Goal: Information Seeking & Learning: Compare options

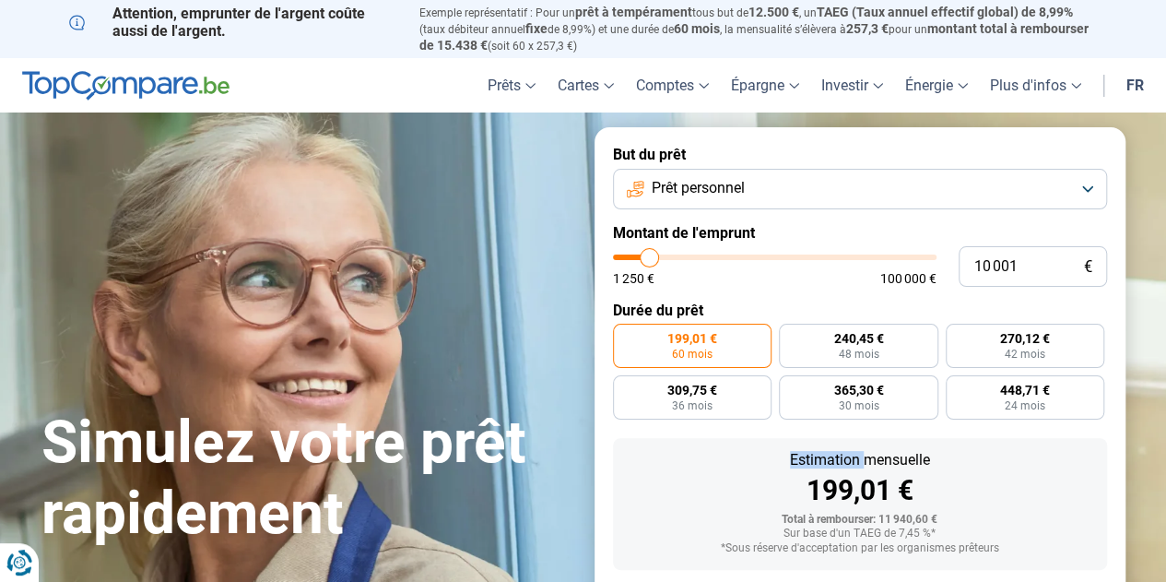
click at [847, 199] on button "Prêt personnel" at bounding box center [860, 189] width 494 height 41
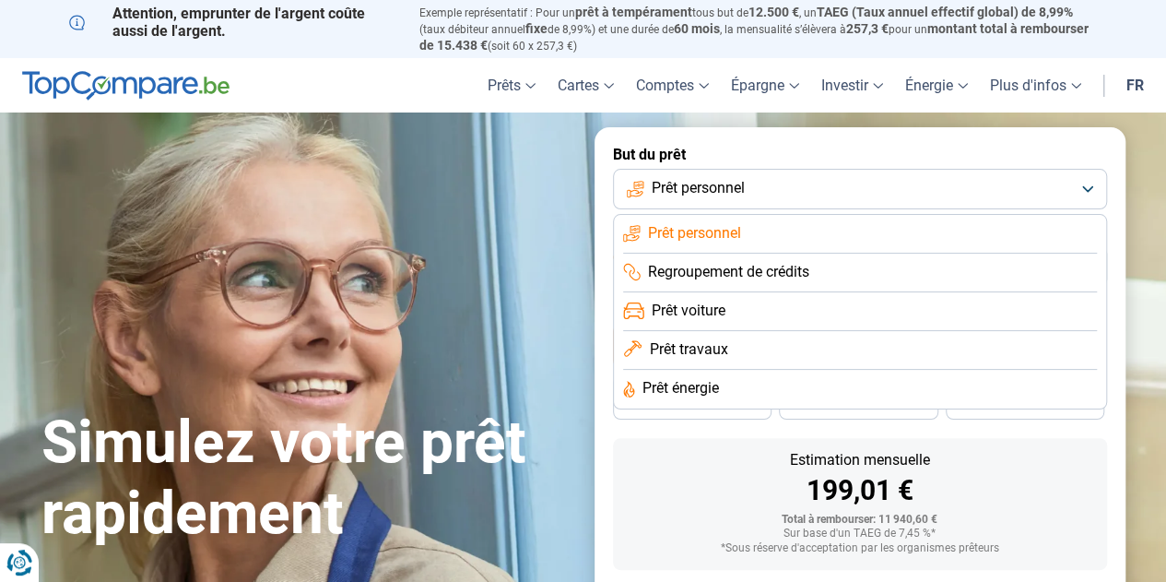
click at [714, 359] on span "Prêt travaux" at bounding box center [688, 349] width 78 height 20
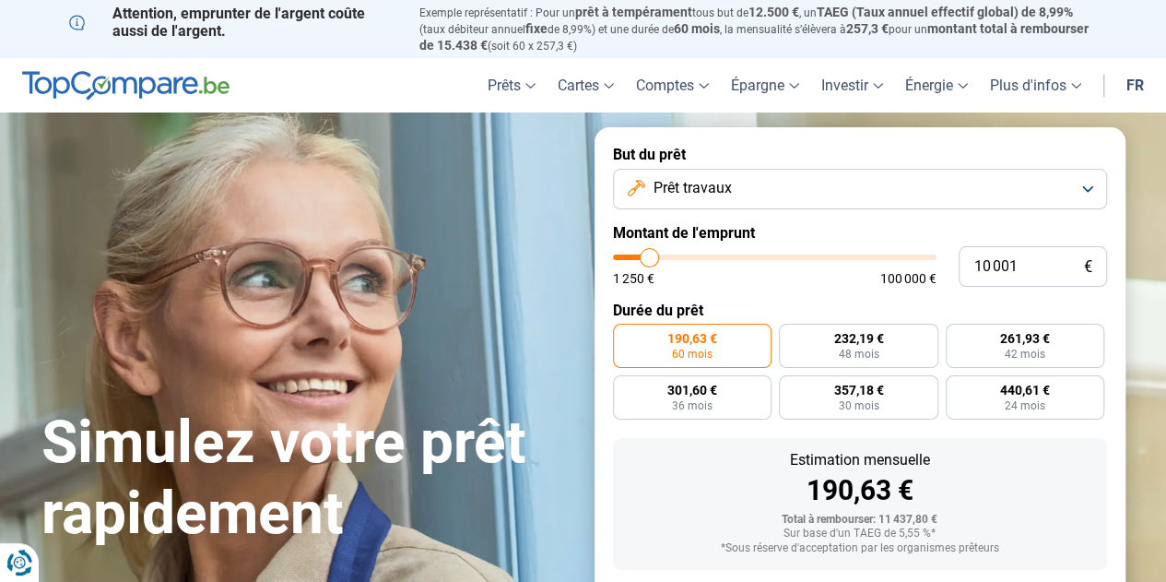
scroll to position [99, 0]
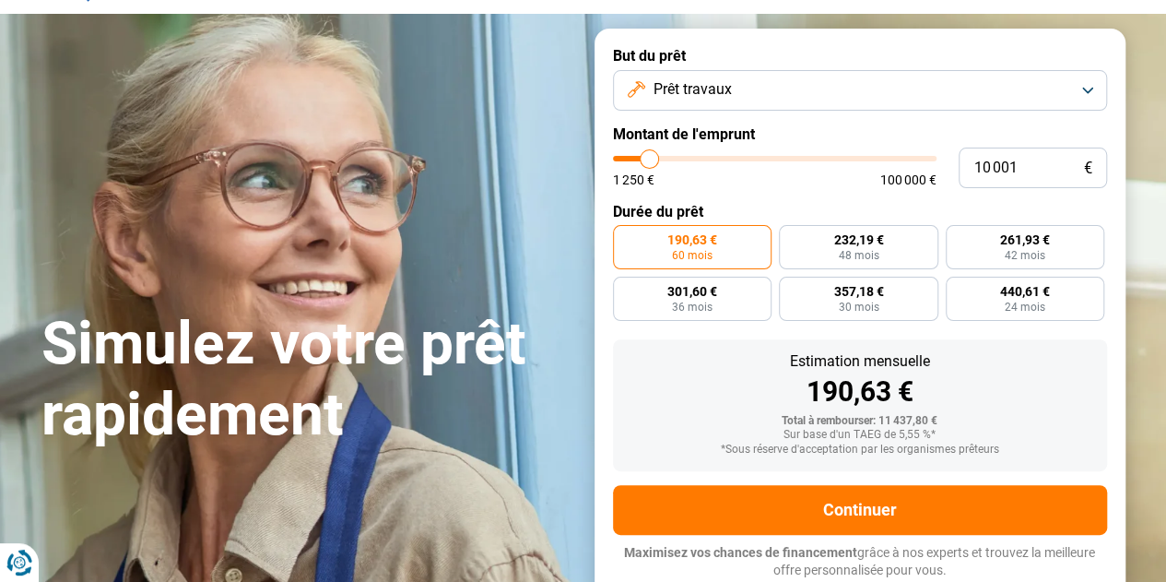
type input "13 250"
type input "13250"
type input "14 000"
type input "14000"
type input "15 000"
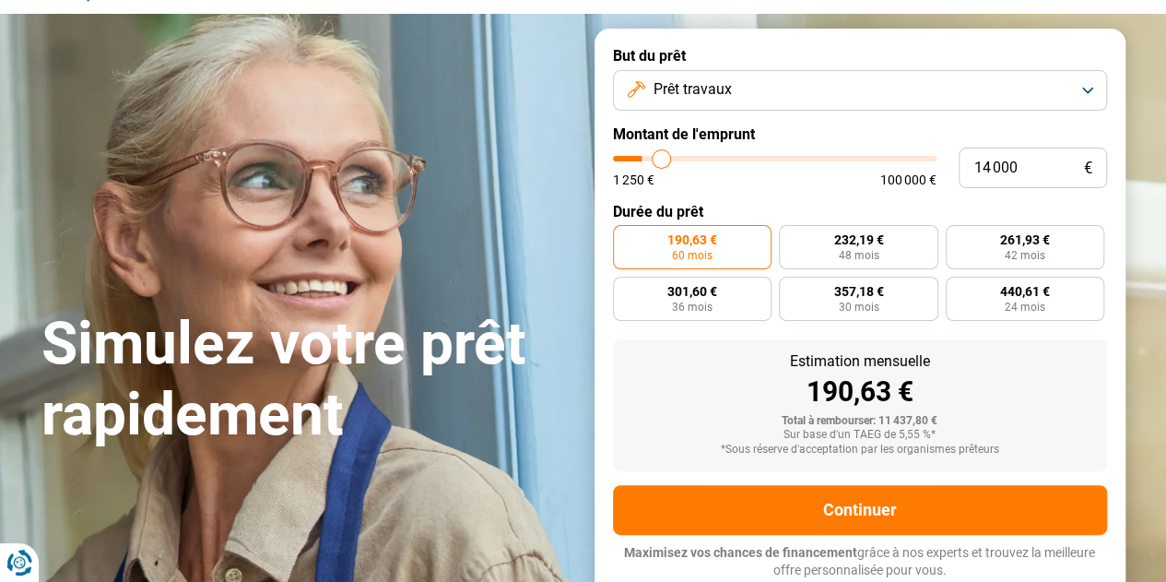
type input "15000"
type input "16 250"
type input "16250"
type input "17 250"
type input "17250"
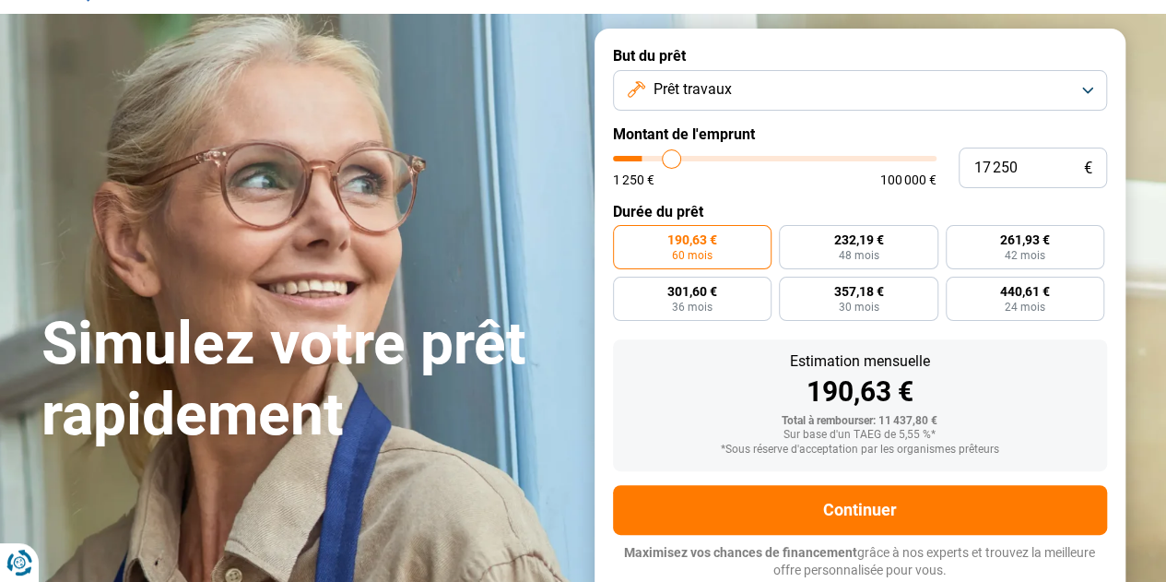
type input "18 250"
type input "18250"
type input "19 500"
type input "19500"
type input "20 750"
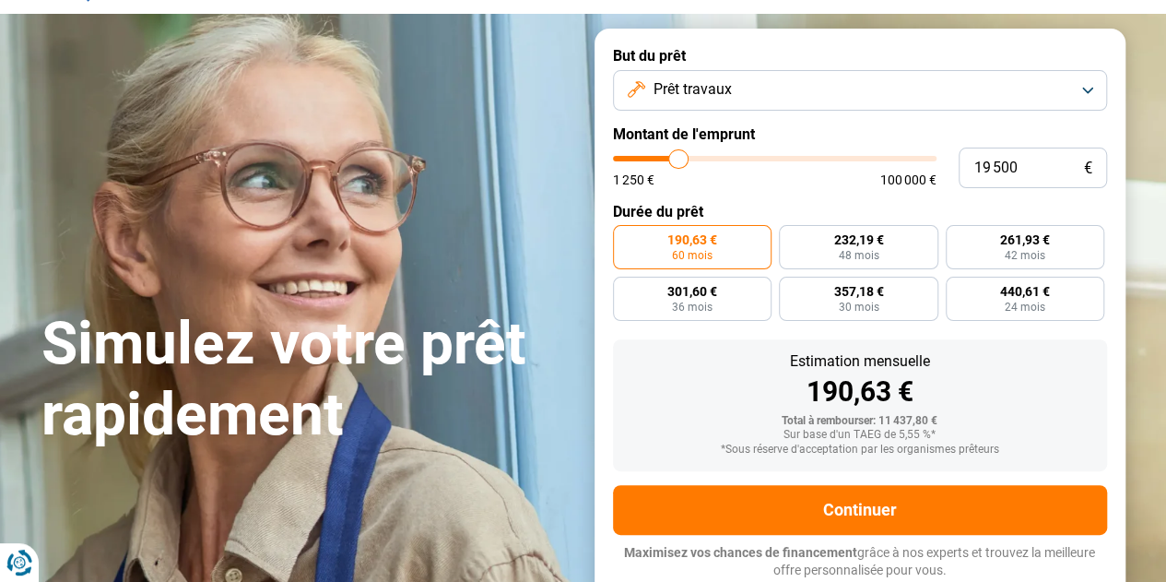
type input "20750"
type input "22 250"
type input "22250"
type input "23 500"
type input "23500"
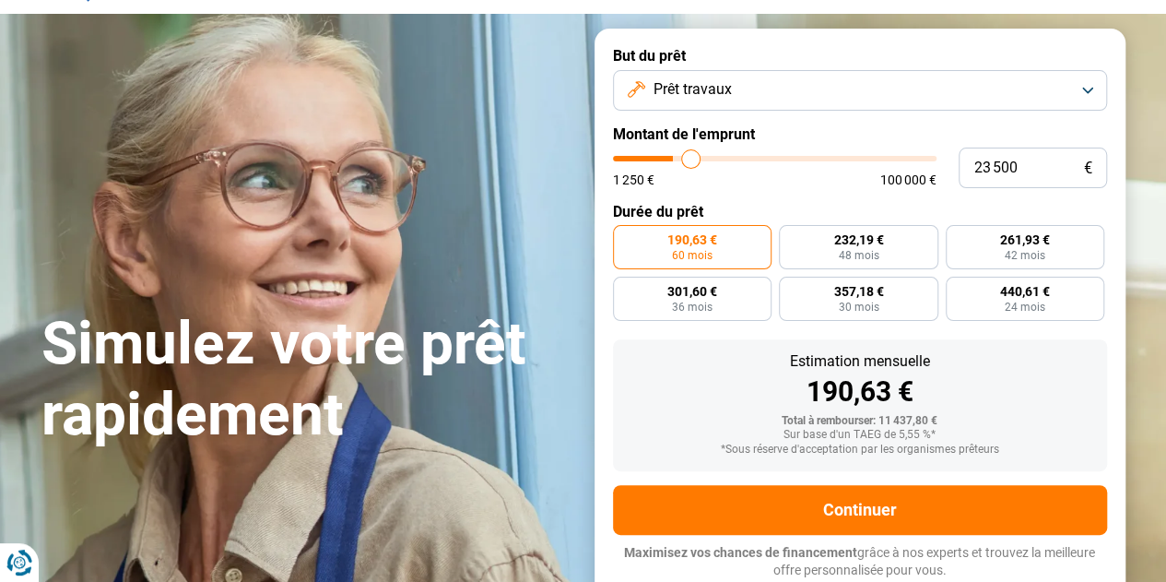
type input "24 500"
type input "24500"
type input "25 250"
type input "25250"
type input "26 000"
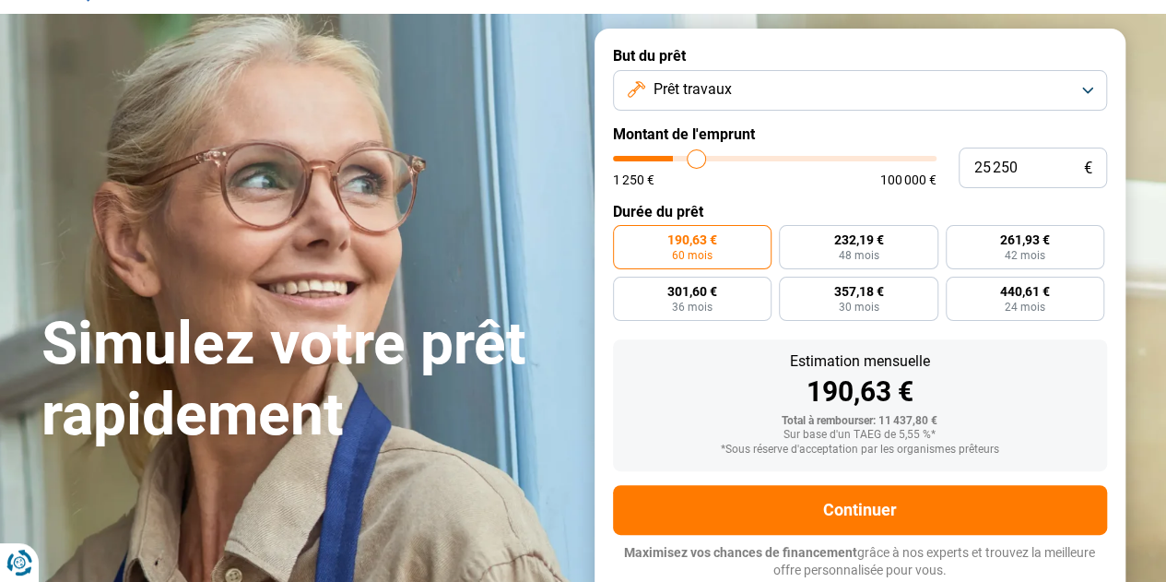
type input "26000"
type input "27 250"
type input "27250"
type input "28 250"
type input "28250"
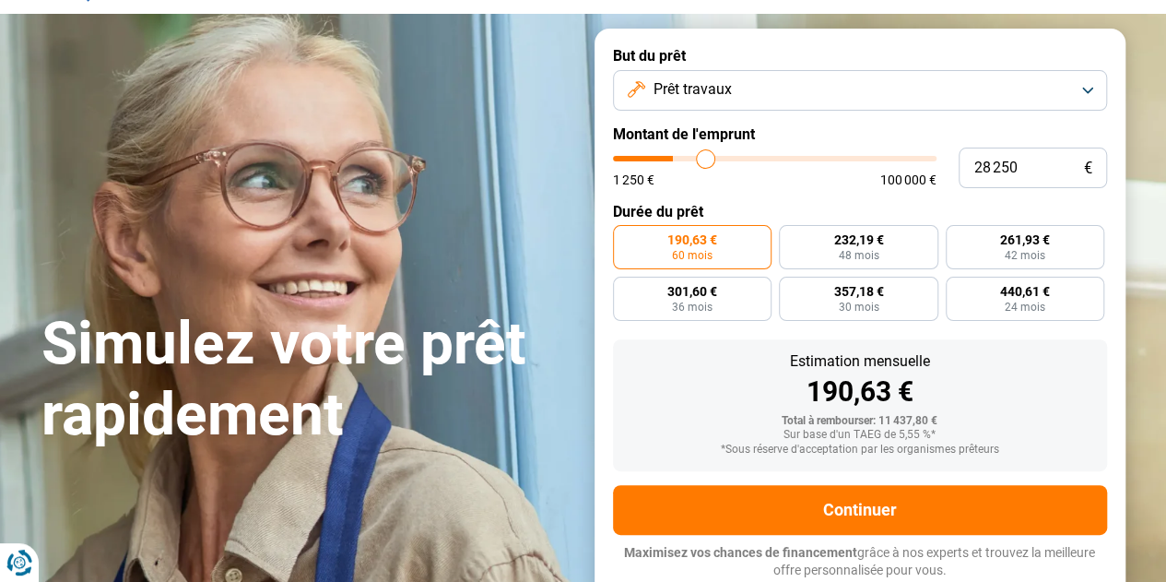
type input "28 750"
type input "28750"
type input "29 500"
type input "29500"
type input "29 750"
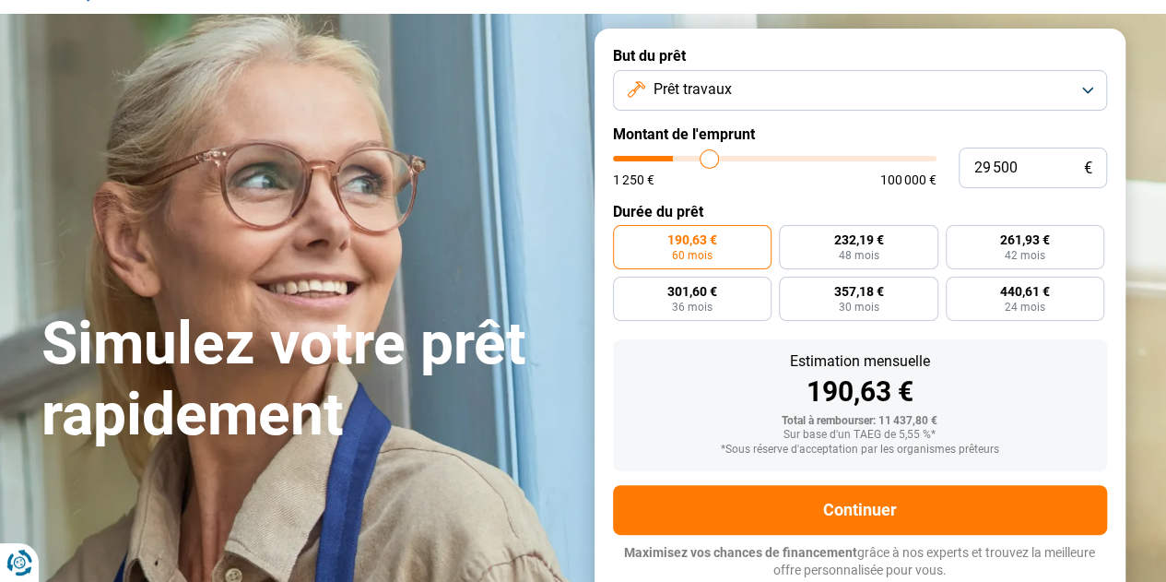
type input "29750"
type input "30 500"
type input "30500"
type input "30 750"
type input "30750"
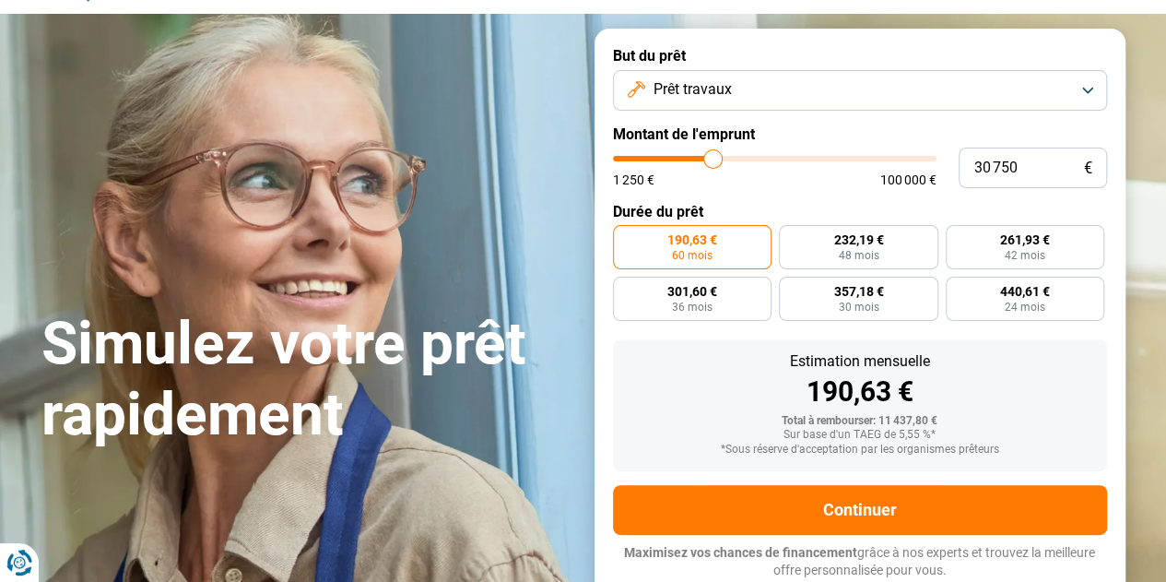
type input "31 000"
type input "31000"
type input "31 500"
type input "31500"
type input "32 000"
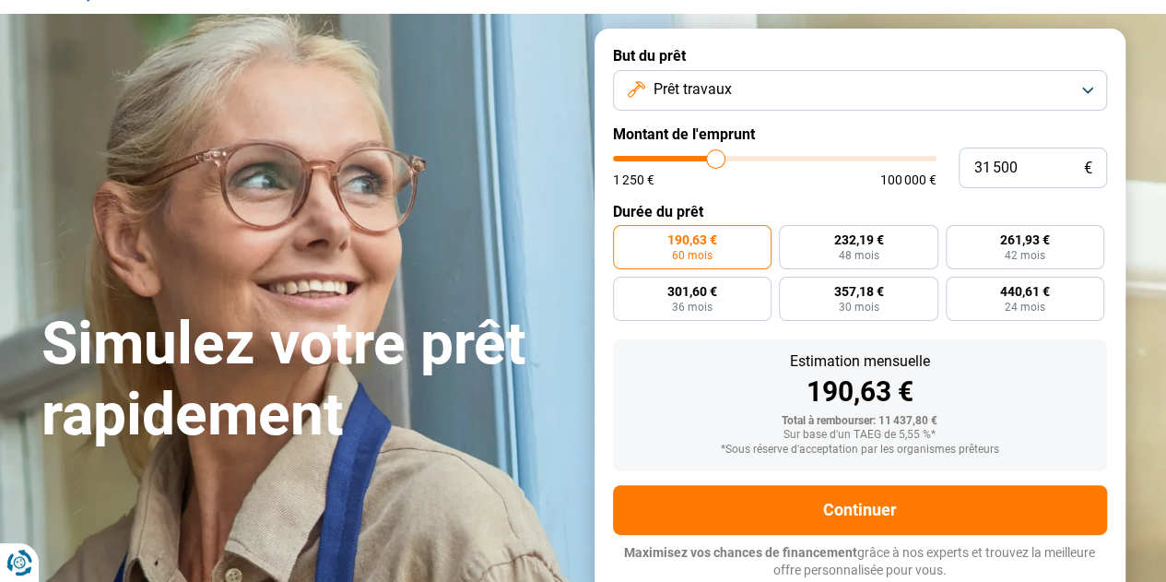
type input "32000"
type input "32 500"
type input "32500"
type input "33 250"
type input "33250"
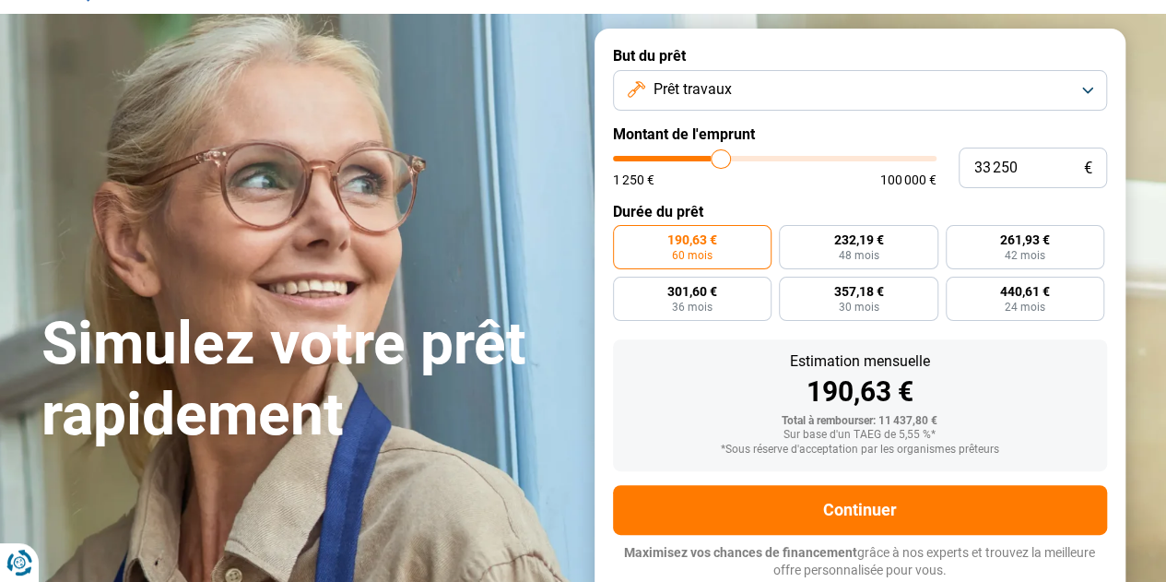
type input "33 750"
type input "33750"
type input "34 250"
type input "34250"
type input "34 500"
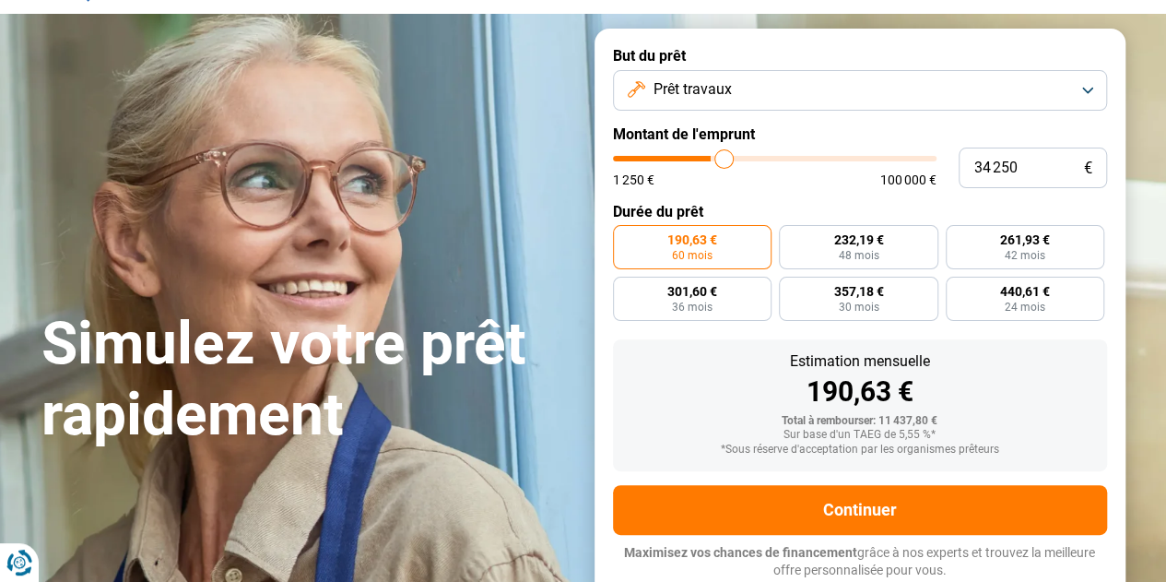
type input "34500"
type input "35 500"
type input "35500"
type input "35 750"
type input "35750"
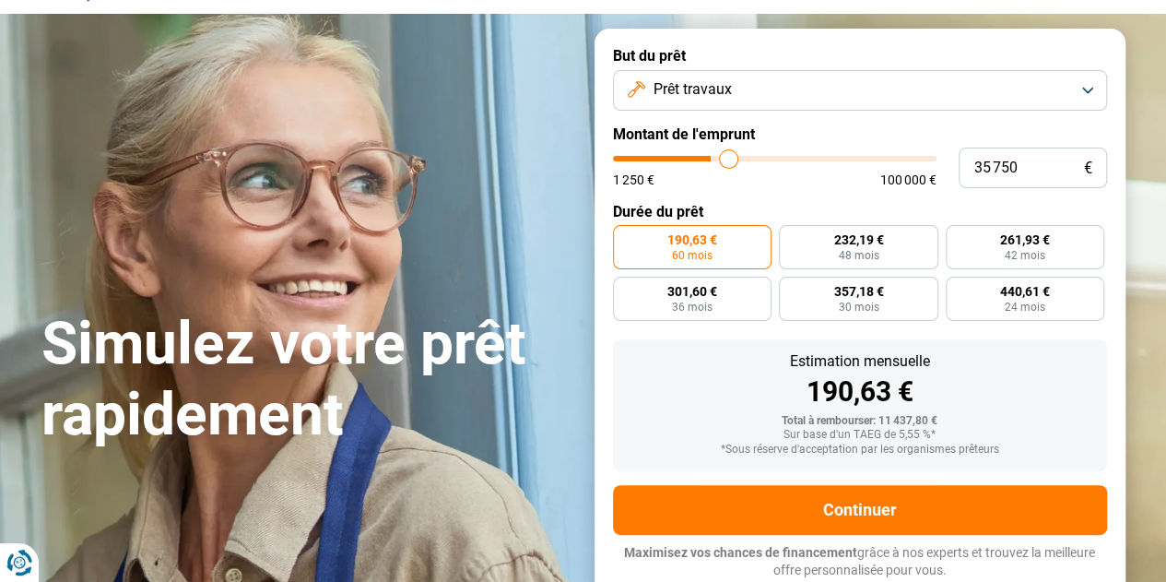
type input "36 500"
type input "36500"
type input "37 250"
type input "37250"
type input "38 000"
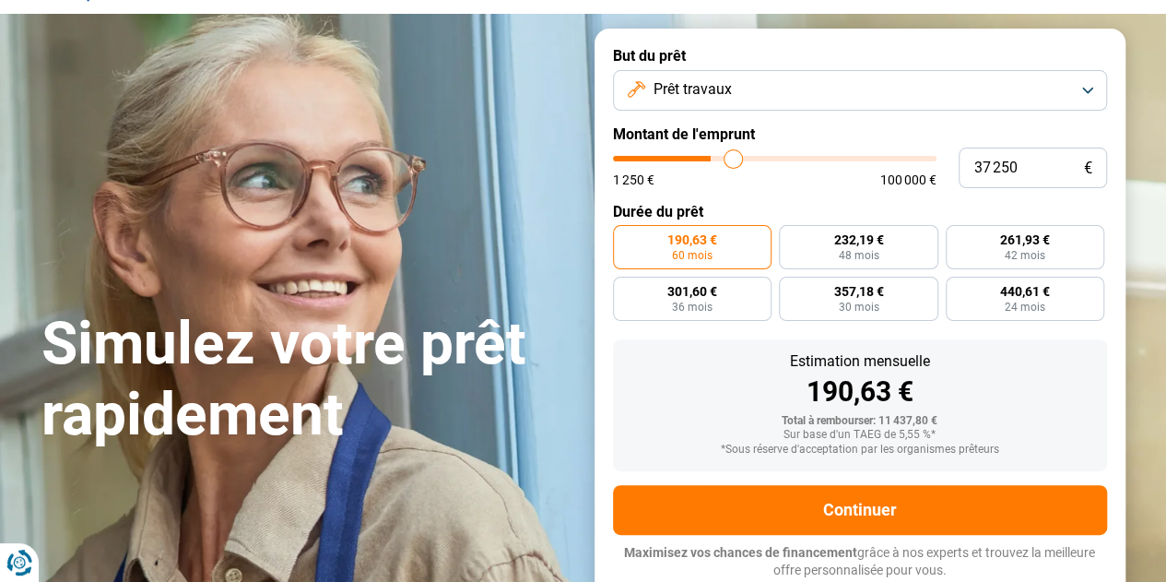
type input "38000"
type input "38 500"
type input "38500"
type input "39 250"
type input "39250"
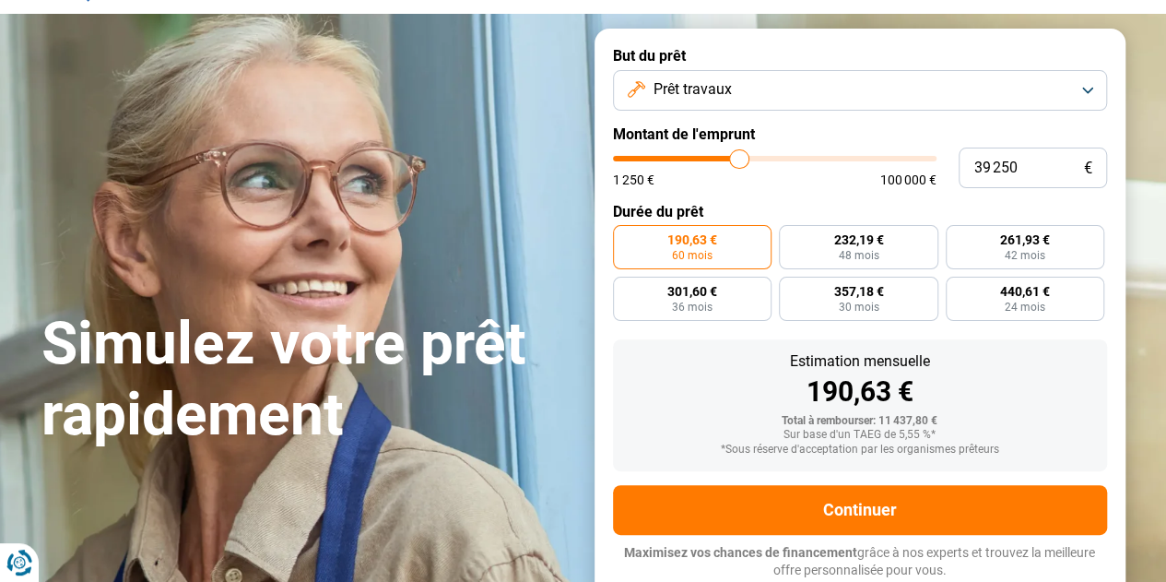
type input "40 250"
type input "40250"
type input "40 500"
type input "40500"
type input "41 500"
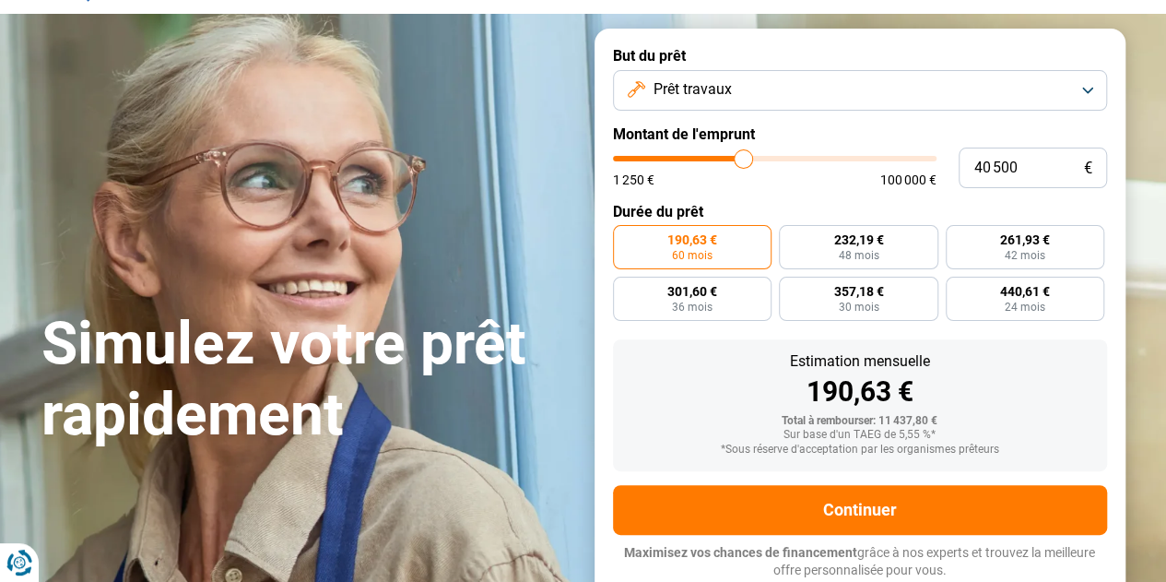
type input "41500"
type input "42 500"
type input "42500"
type input "43 250"
type input "43250"
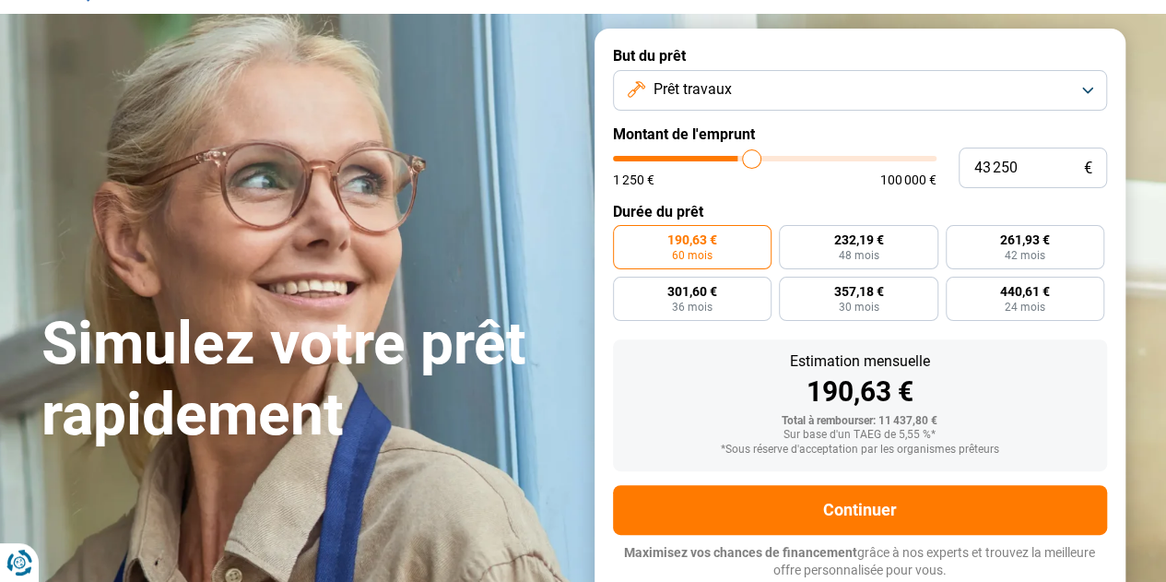
type input "43 500"
type input "43500"
type input "44 250"
type input "44250"
type input "44 500"
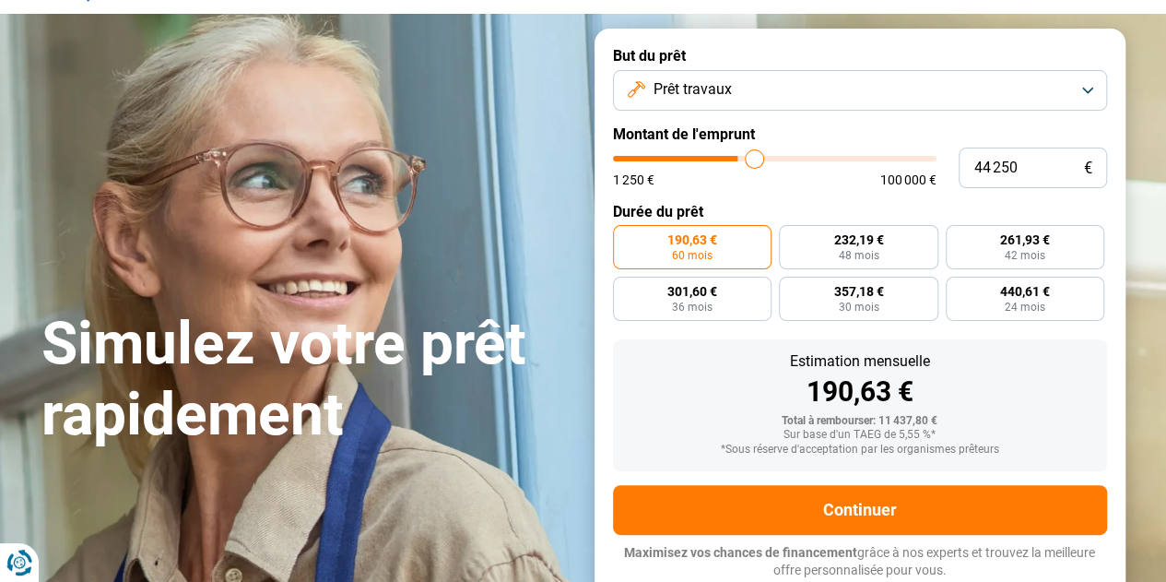
type input "44500"
type input "44 750"
type input "44750"
type input "45 000"
type input "45000"
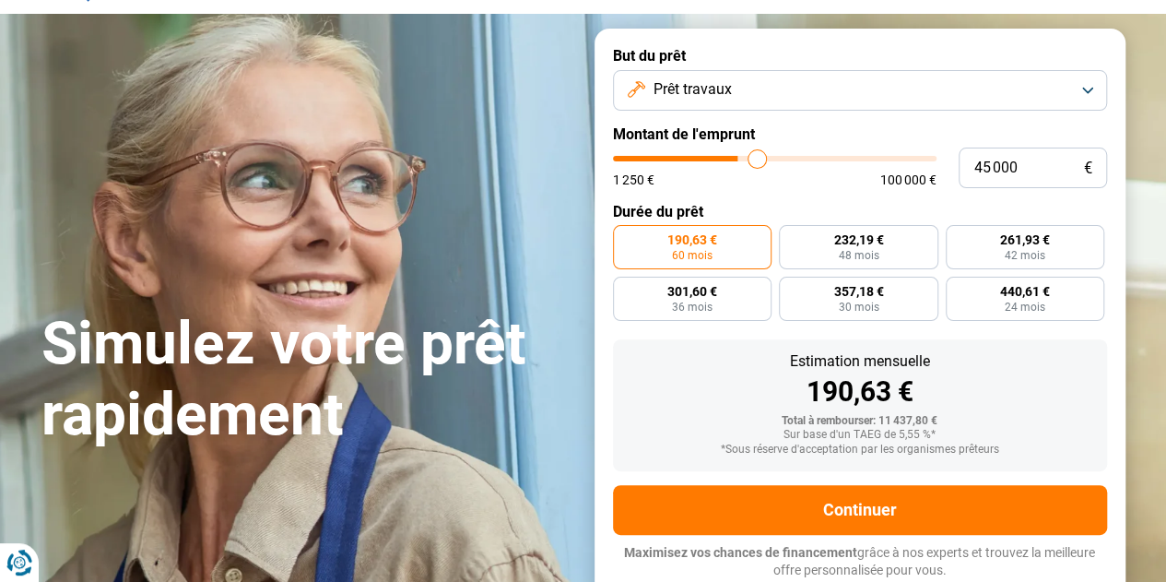
type input "45 500"
type input "45500"
type input "45 750"
type input "45750"
type input "46 000"
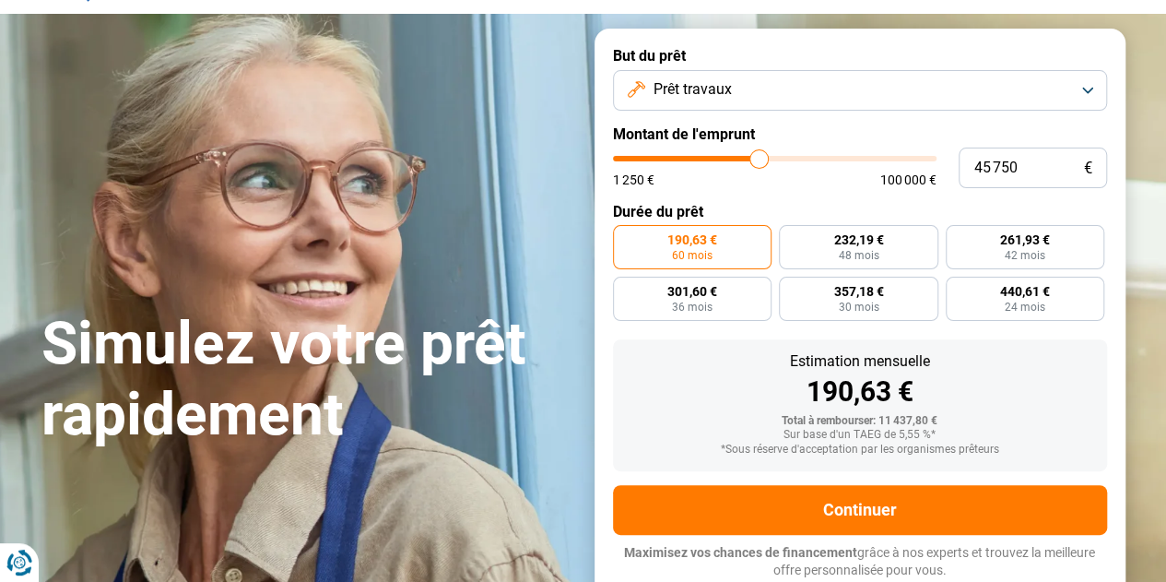
type input "46000"
type input "46 250"
type input "46250"
type input "46 750"
type input "46750"
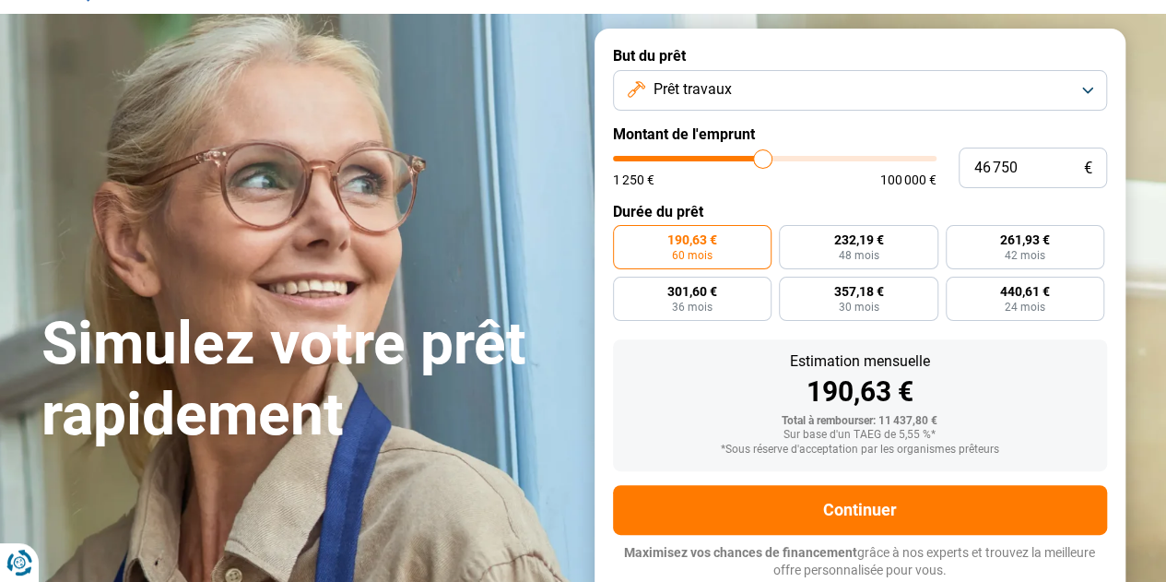
type input "47 000"
type input "47000"
type input "47 750"
type input "47750"
type input "48 750"
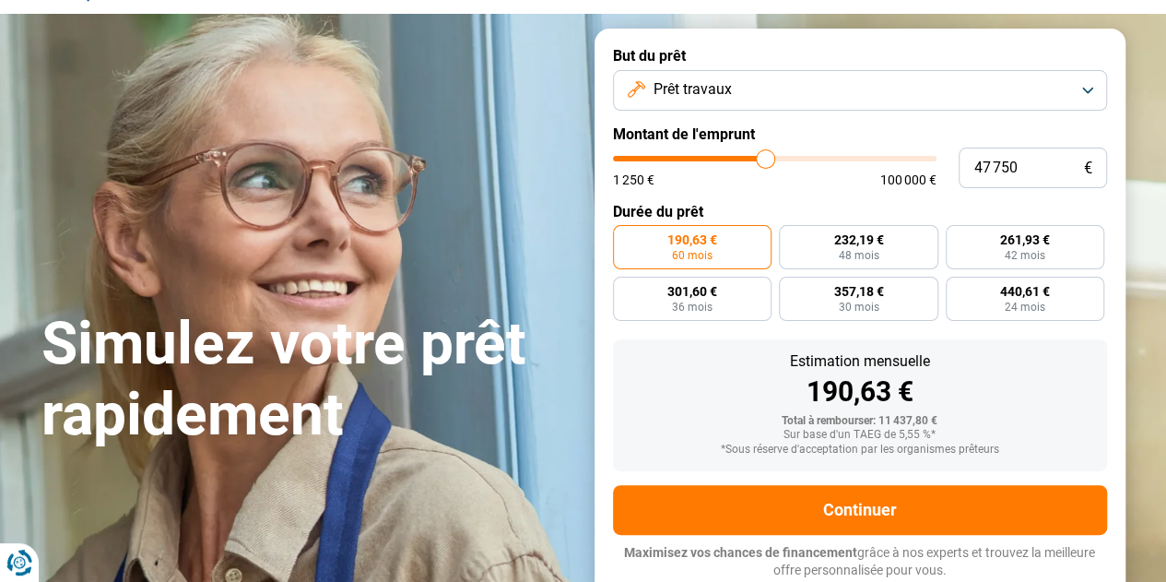
type input "48750"
type input "49 250"
type input "49250"
type input "49 750"
type input "49750"
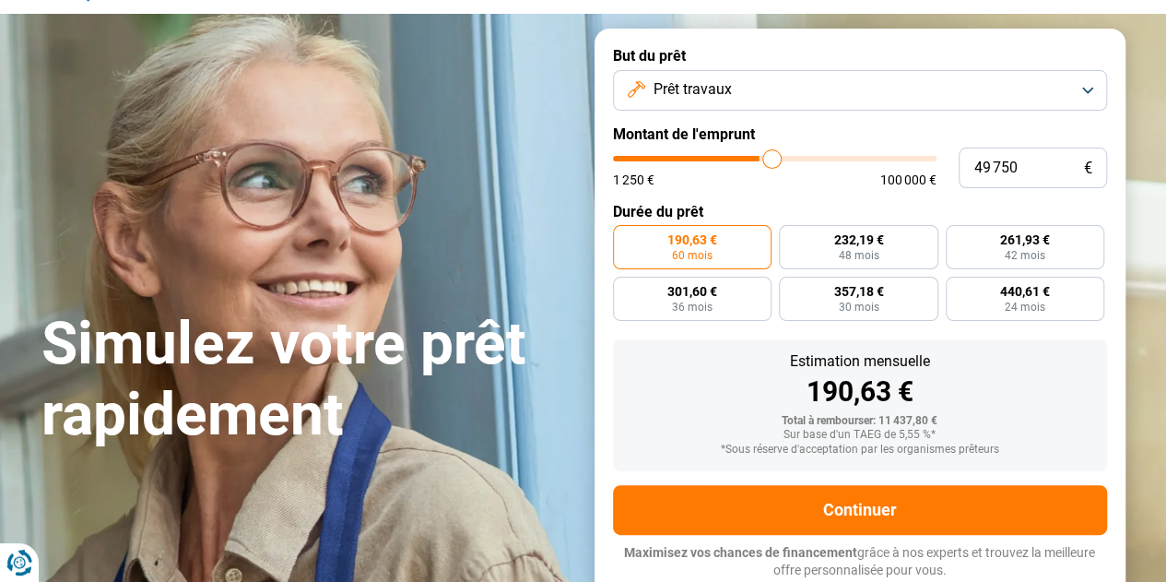
type input "50 000"
type input "50000"
type input "50 250"
type input "50250"
type input "50 500"
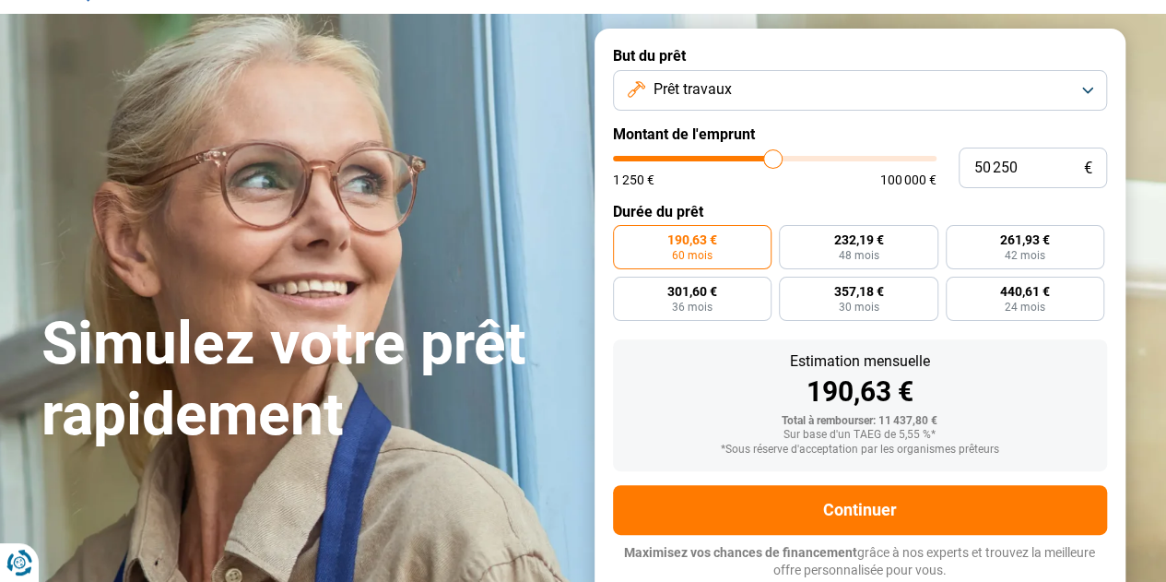
type input "50500"
type input "50 750"
type input "50750"
type input "50 500"
type input "50500"
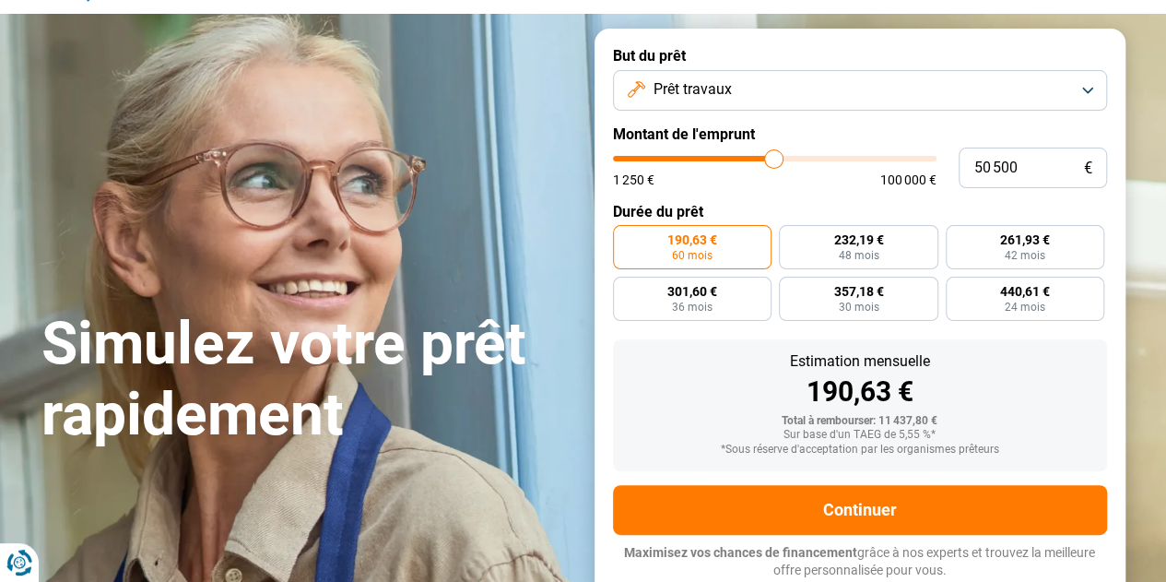
type input "50 250"
type input "50250"
type input "50 000"
type input "50000"
type input "49 750"
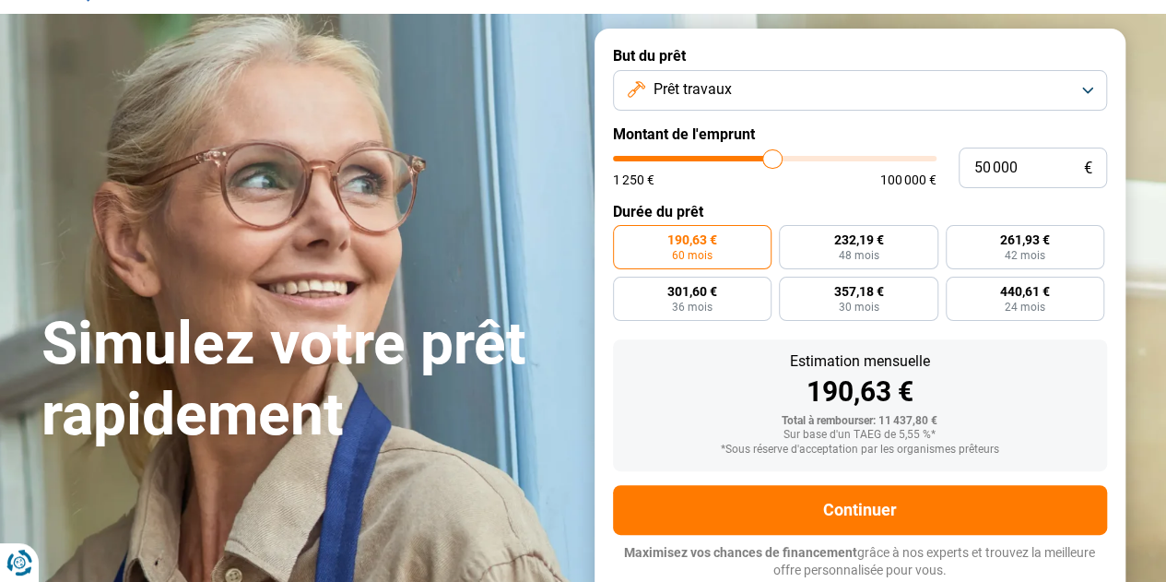
type input "49750"
type input "50 000"
type input "50000"
type input "50 250"
type input "50250"
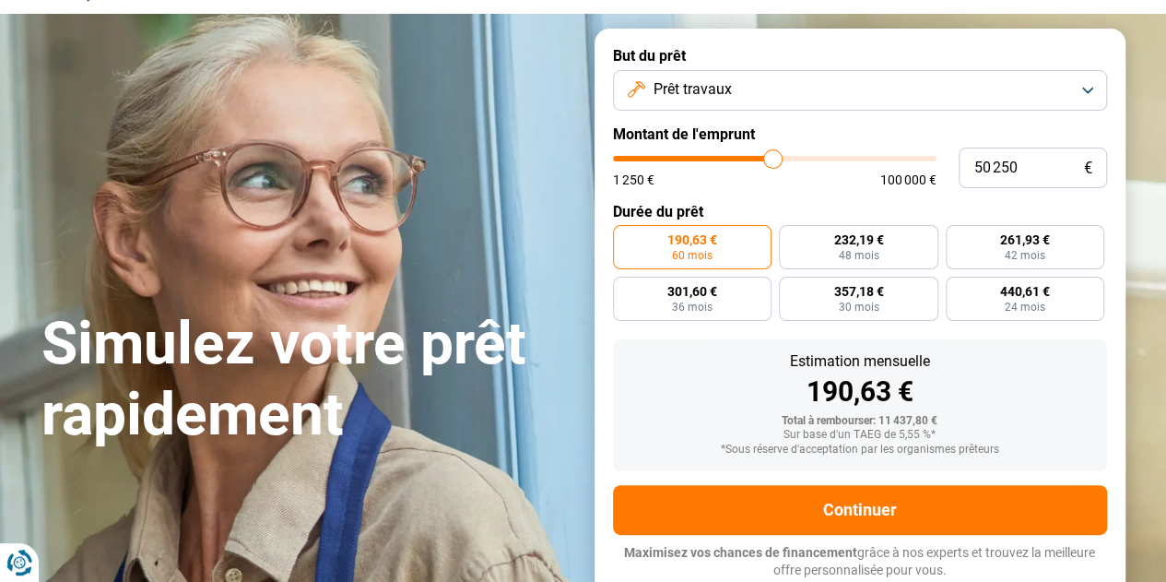
type input "50 500"
type input "50500"
type input "50 750"
type input "50750"
type input "51 000"
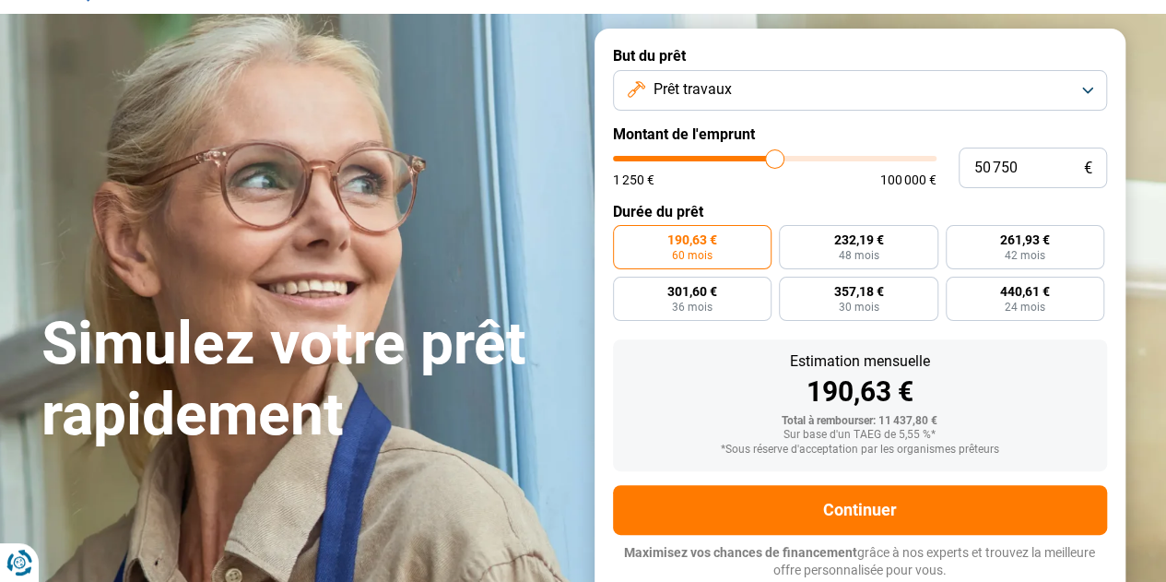
type input "51000"
type input "51 250"
type input "51250"
type input "51 500"
type input "51500"
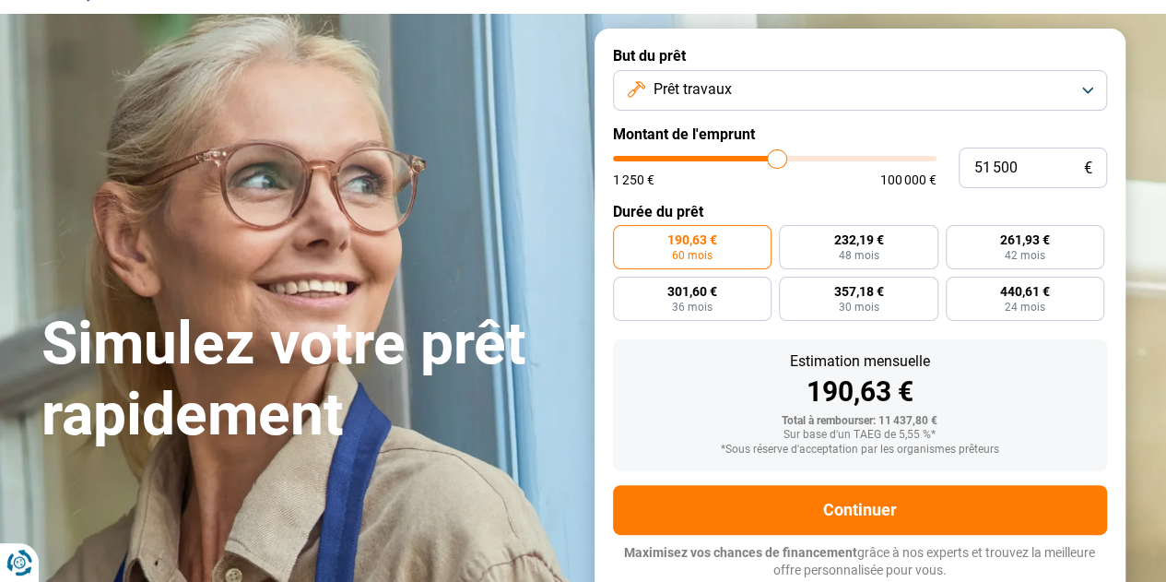
type input "51 750"
type input "51750"
type input "52 250"
type input "52250"
type input "52 500"
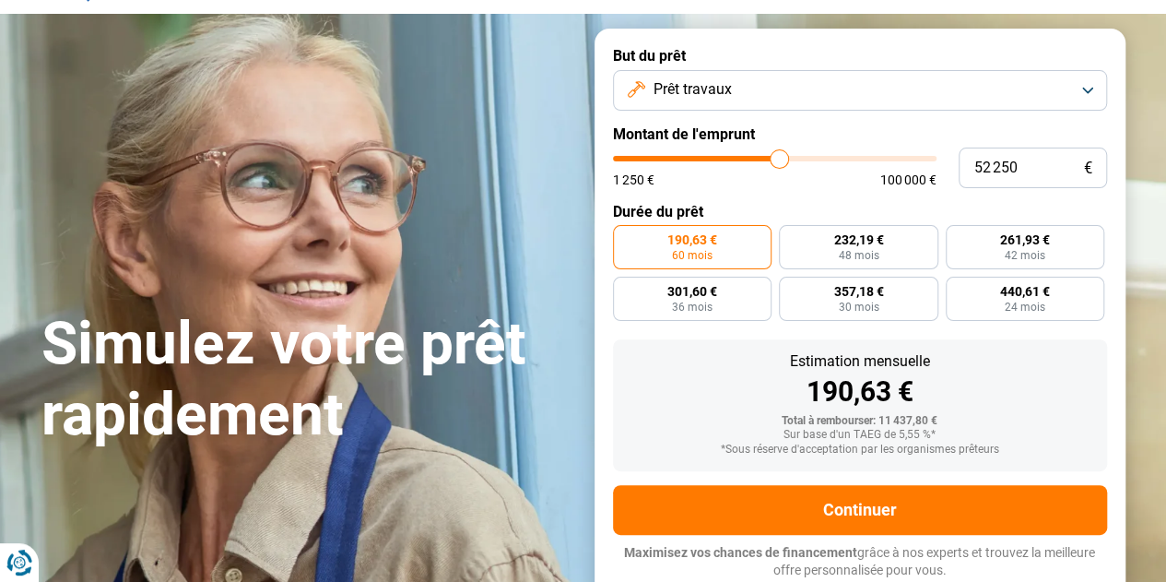
type input "52500"
type input "52 750"
type input "52750"
type input "53 250"
type input "53250"
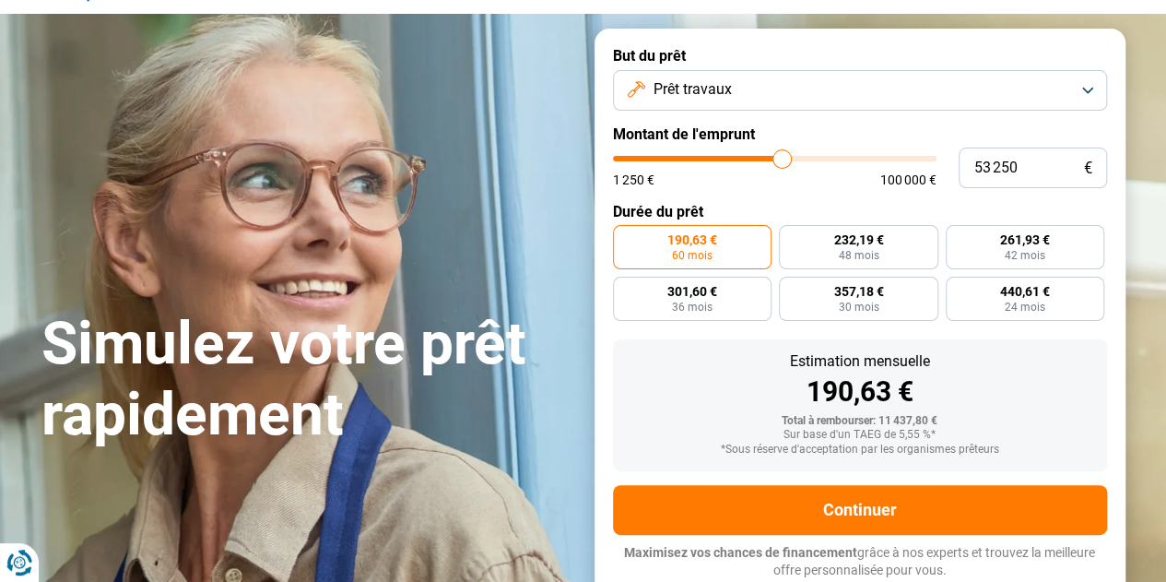
type input "53 750"
type input "53750"
type input "54 500"
type input "54500"
type input "55 500"
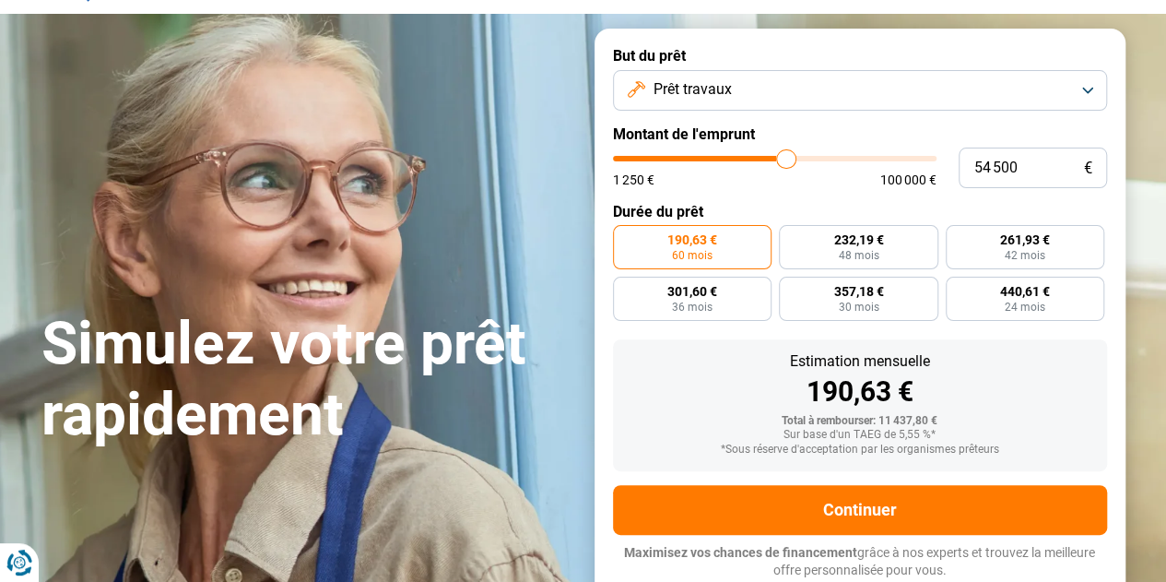
type input "55500"
type input "55 750"
type input "55750"
type input "56 500"
type input "56500"
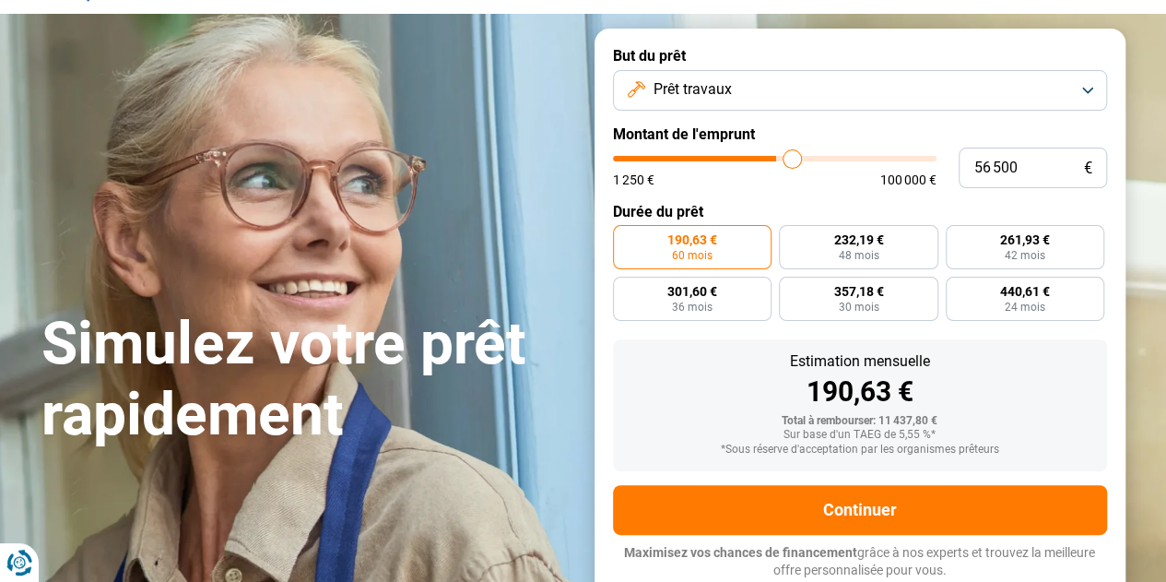
type input "56 750"
type input "56750"
type input "57 250"
type input "57250"
type input "57 500"
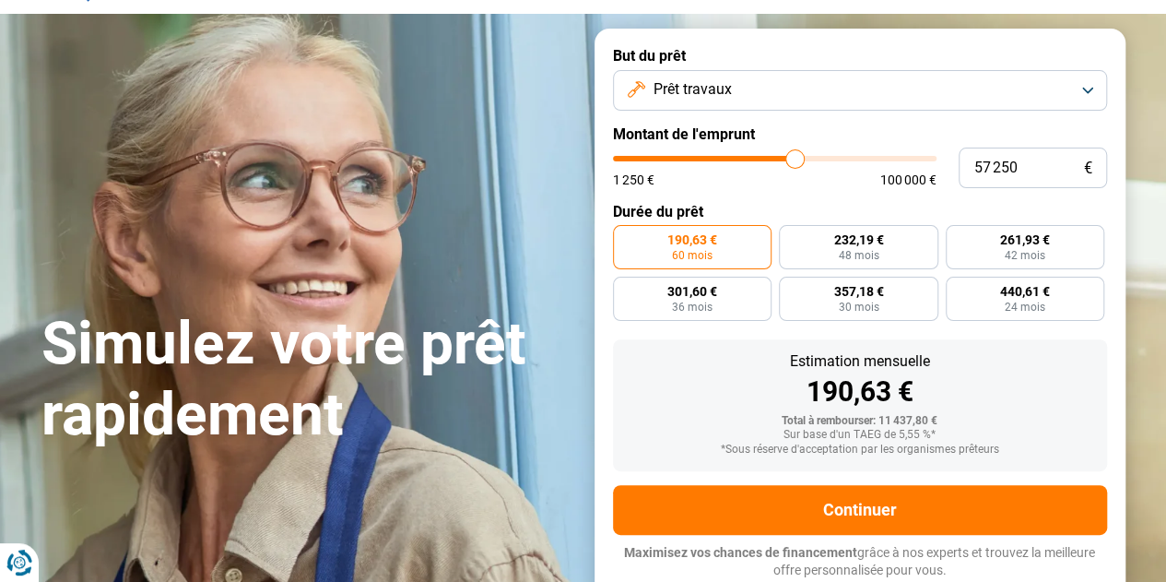
type input "57500"
type input "57 750"
type input "57750"
type input "58 000"
type input "58000"
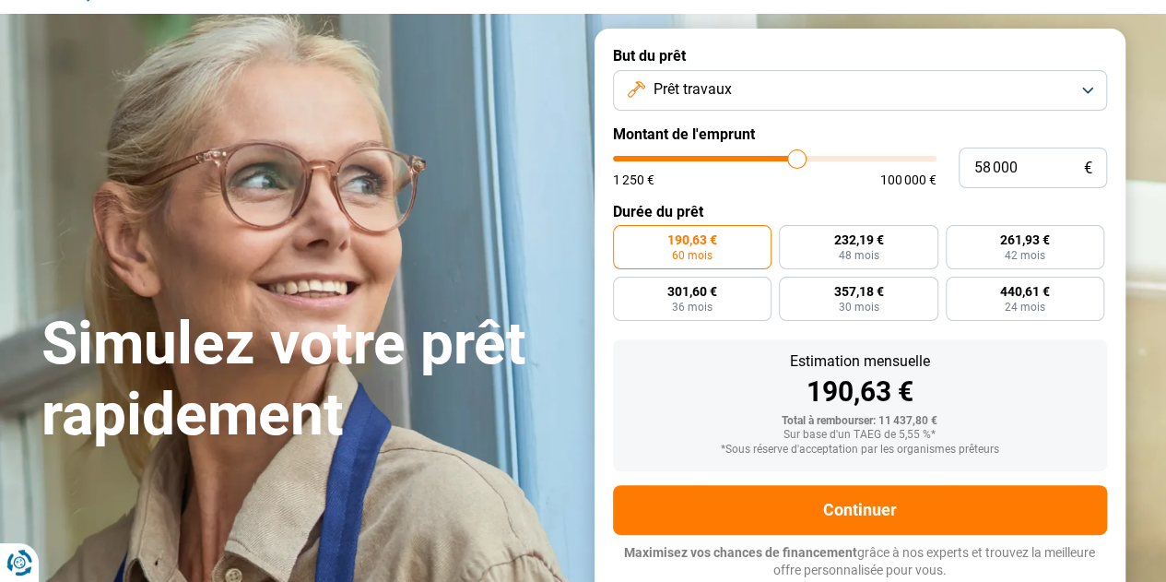
type input "58 250"
type input "58250"
type input "58 500"
type input "58500"
type input "58 750"
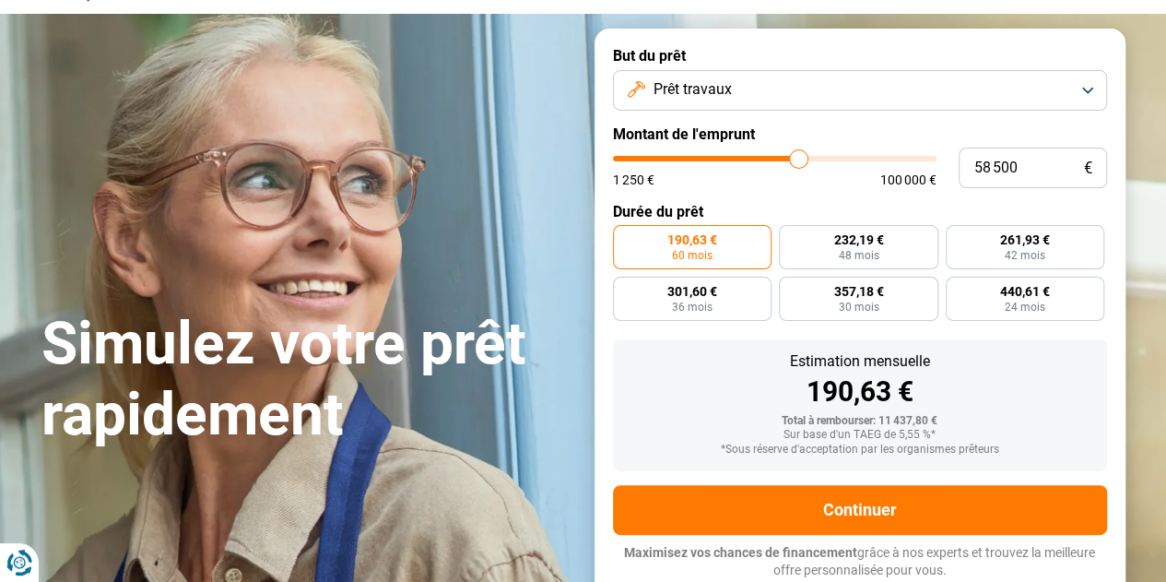
type input "58750"
type input "59 250"
type input "59250"
type input "59 750"
type input "59750"
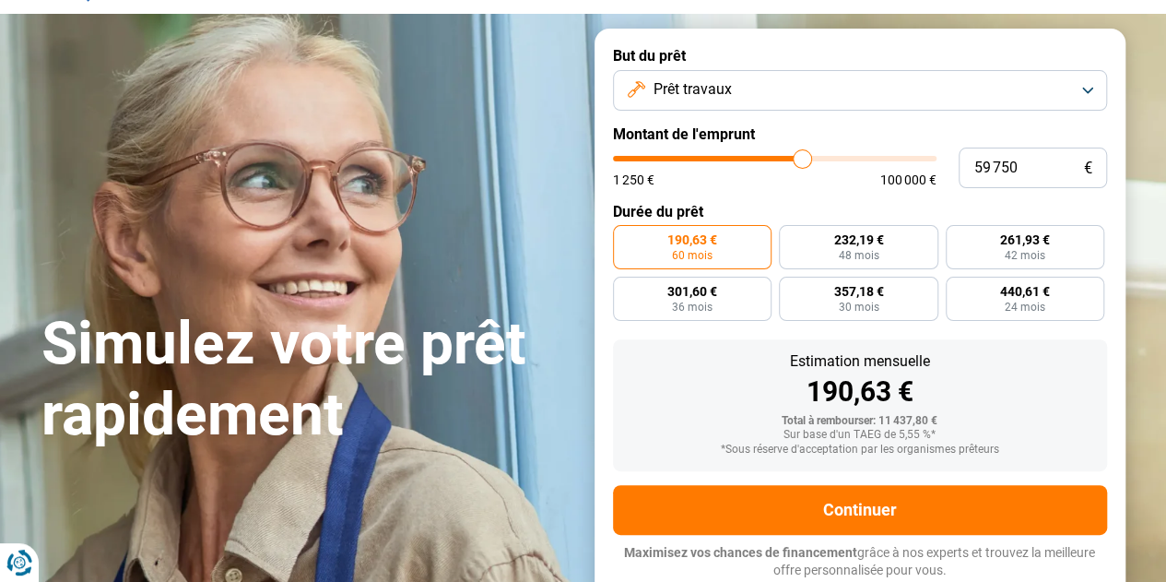
type input "60 000"
type input "60000"
type input "60 500"
type input "60500"
type input "60 750"
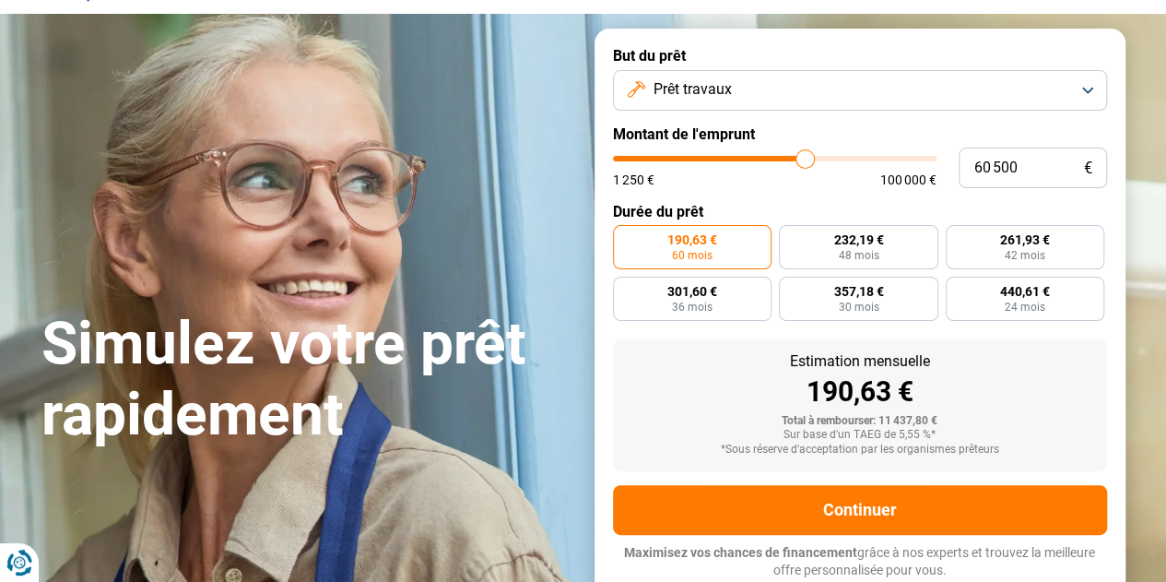
type input "60750"
type input "61 000"
type input "61000"
type input "61 250"
type input "61250"
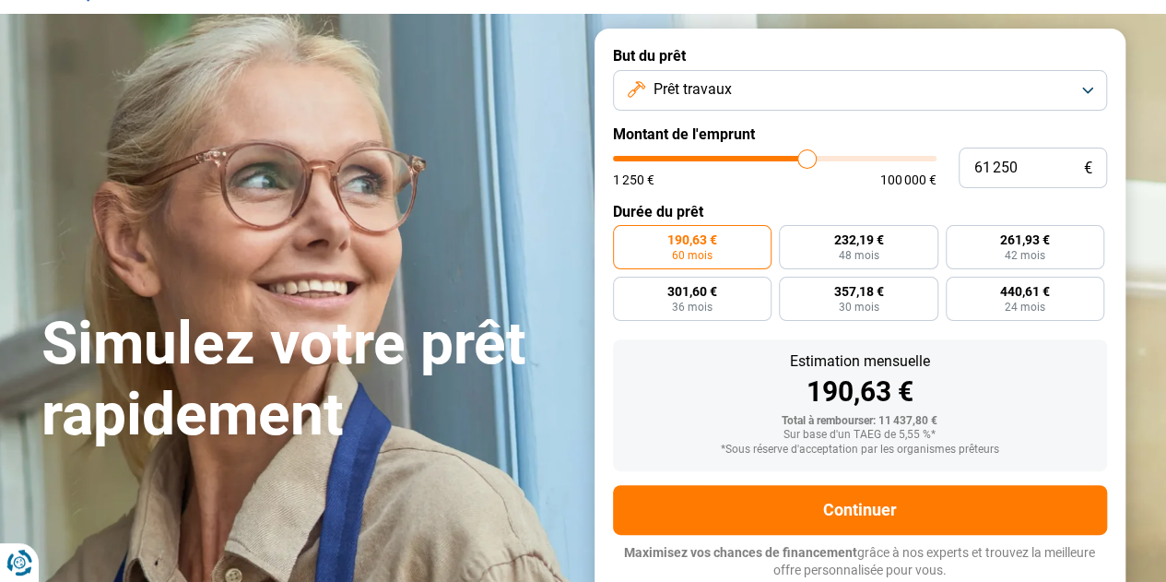
type input "61 500"
type input "61500"
type input "61 250"
type input "61250"
type input "61 000"
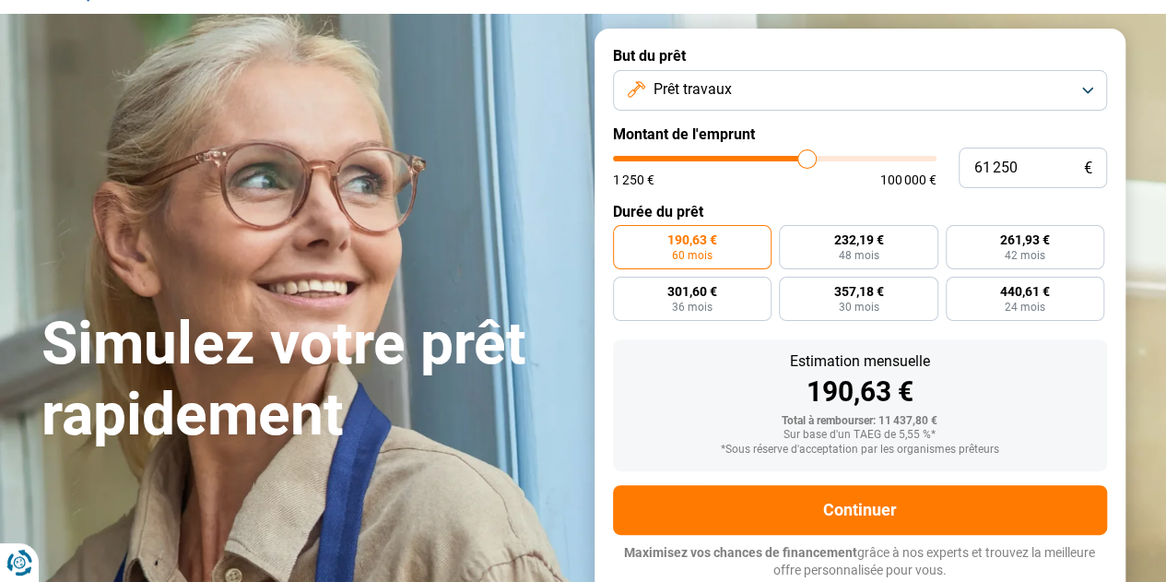
type input "61000"
type input "60 750"
type input "60750"
type input "60 500"
type input "60500"
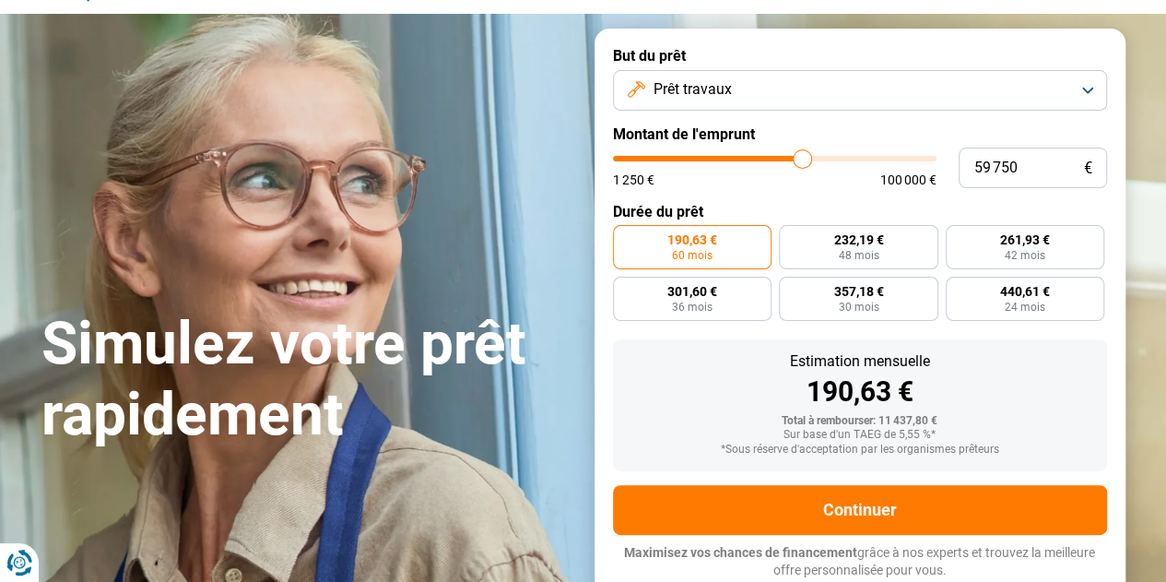
drag, startPoint x: 653, startPoint y: 161, endPoint x: 802, endPoint y: 165, distance: 149.4
click at [802, 161] on input "range" at bounding box center [774, 159] width 323 height 6
